Goal: Find specific page/section: Find specific page/section

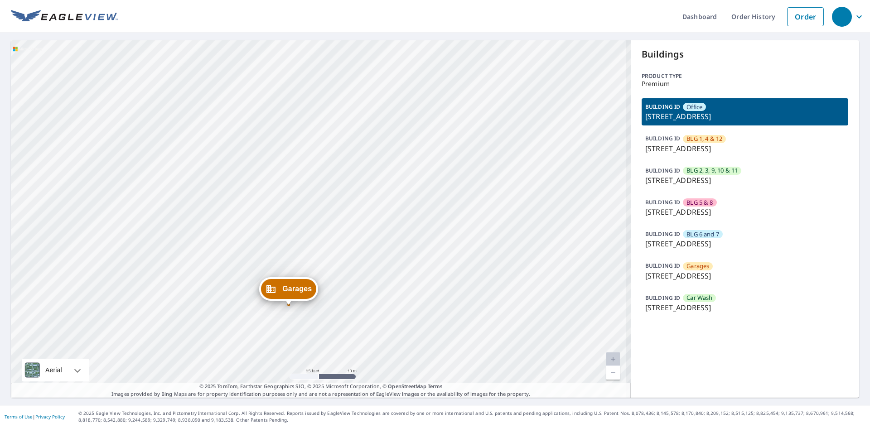
drag, startPoint x: 289, startPoint y: 233, endPoint x: 321, endPoint y: 121, distance: 117.0
click at [321, 121] on div "BLG 1, 4 &... [STREET_ADDRESS] BLG 2, 3, ... [STREET_ADDRESS] BLG 5 & 8 [STREET…" at bounding box center [321, 218] width 620 height 357
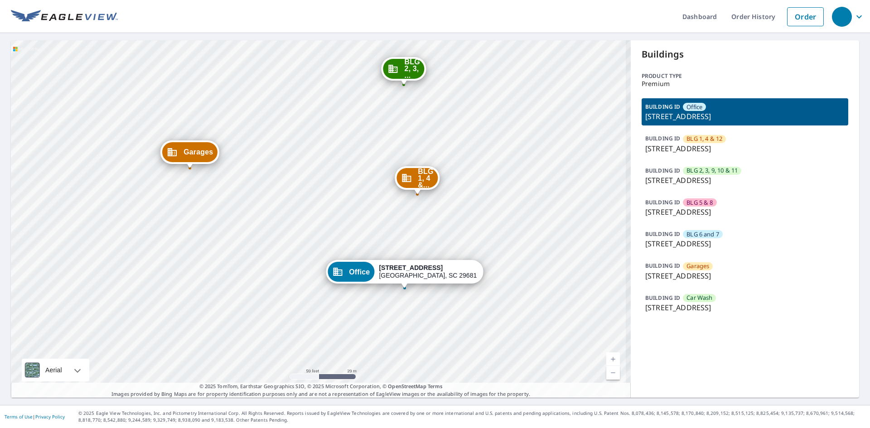
drag, startPoint x: 320, startPoint y: 230, endPoint x: 285, endPoint y: 214, distance: 38.7
click at [285, 214] on div "BLG 1, 4 &... [STREET_ADDRESS] BLG 2, 3, ... [STREET_ADDRESS] BLG 5 & 8 [STREET…" at bounding box center [321, 218] width 620 height 357
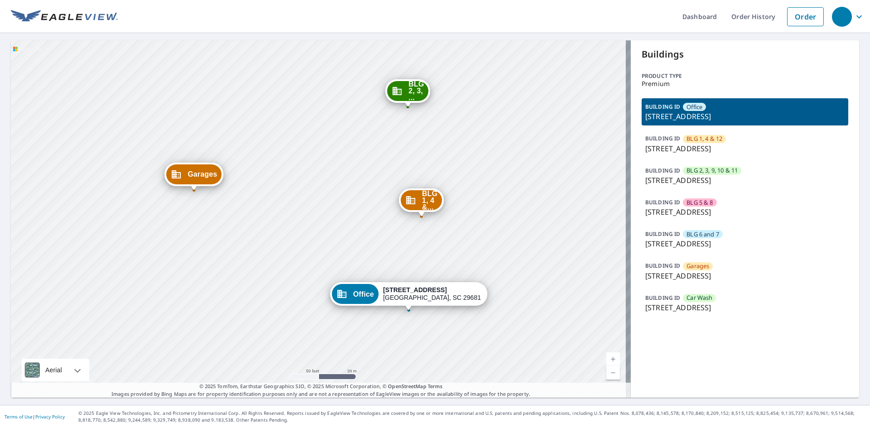
drag, startPoint x: 285, startPoint y: 209, endPoint x: 344, endPoint y: 314, distance: 120.5
click at [344, 346] on div "BLG 1, 4 &... [STREET_ADDRESS] BLG 2, 3, ... [STREET_ADDRESS] BLG 5 & 8 [STREET…" at bounding box center [321, 218] width 620 height 357
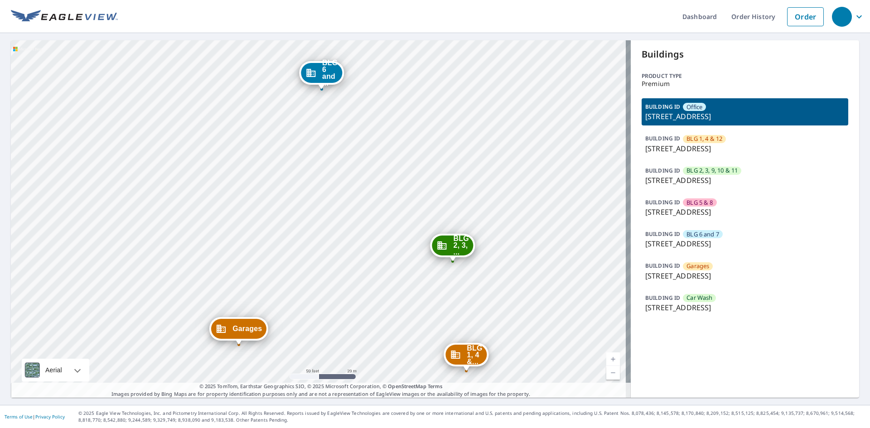
drag, startPoint x: 331, startPoint y: 227, endPoint x: 318, endPoint y: 306, distance: 80.3
click at [326, 330] on div "BLG 1, 4 &... [STREET_ADDRESS] BLG 2, 3, ... [STREET_ADDRESS] BLG 5 & 8 [STREET…" at bounding box center [321, 218] width 620 height 357
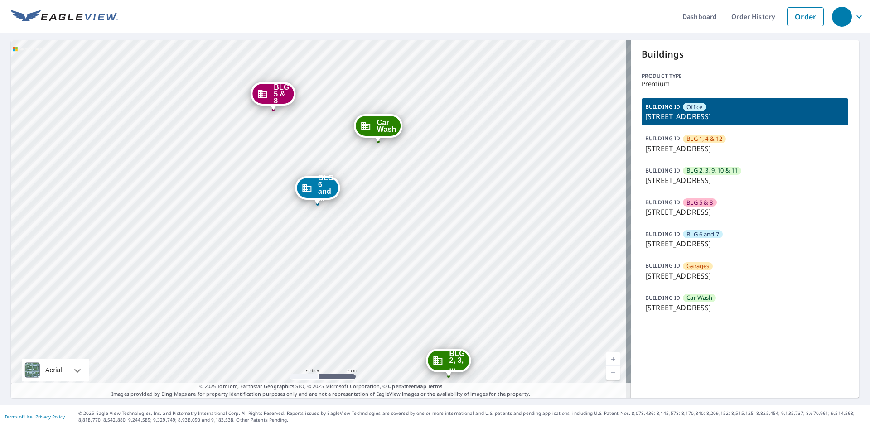
drag, startPoint x: 309, startPoint y: 254, endPoint x: 310, endPoint y: 311, distance: 57.1
click at [310, 311] on div "BLG 1, 4 &... [STREET_ADDRESS] BLG 2, 3, ... [STREET_ADDRESS] BLG 5 & 8 [STREET…" at bounding box center [321, 218] width 620 height 357
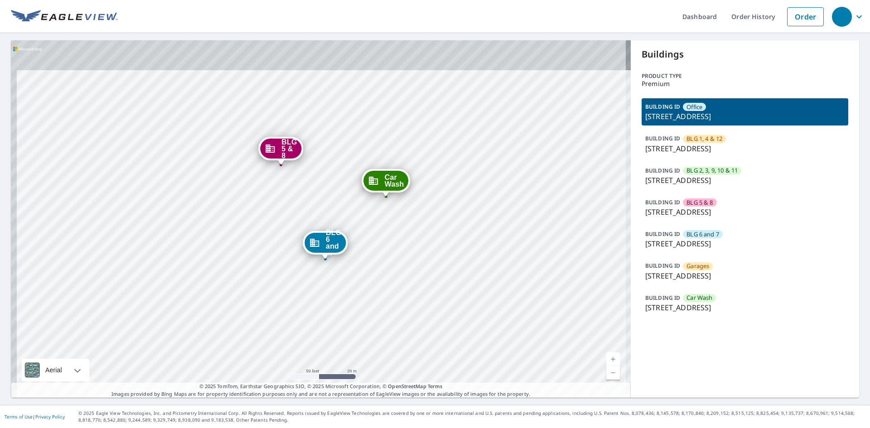
drag, startPoint x: 306, startPoint y: 281, endPoint x: 314, endPoint y: 335, distance: 54.5
click at [314, 335] on div "BLG 1, 4 &... [STREET_ADDRESS] BLG 2, 3, ... [STREET_ADDRESS] BLG 5 & 8 [STREET…" at bounding box center [321, 218] width 620 height 357
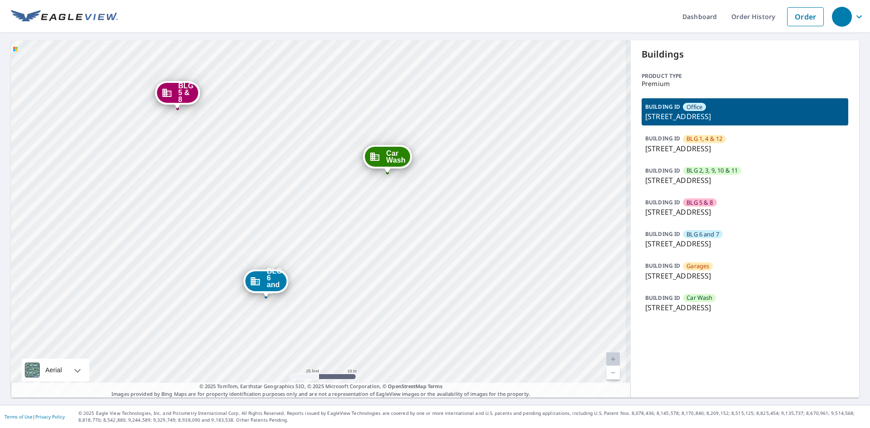
click at [364, 285] on div "BLG 1, 4 &... [STREET_ADDRESS] BLG 2, 3, ... [STREET_ADDRESS] BLG 5 & 8 [STREET…" at bounding box center [321, 218] width 620 height 357
